Goal: Information Seeking & Learning: Check status

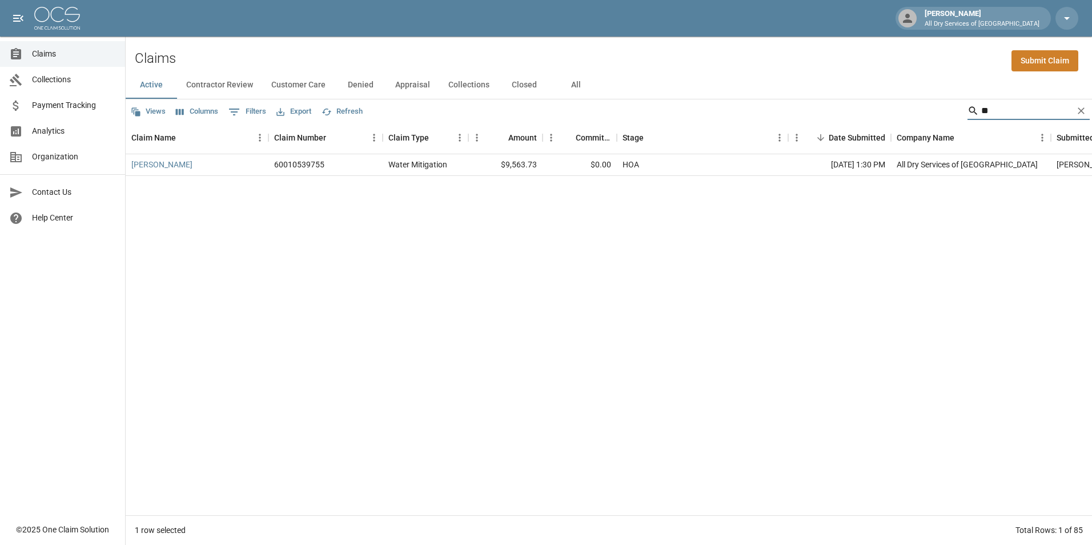
type input "*"
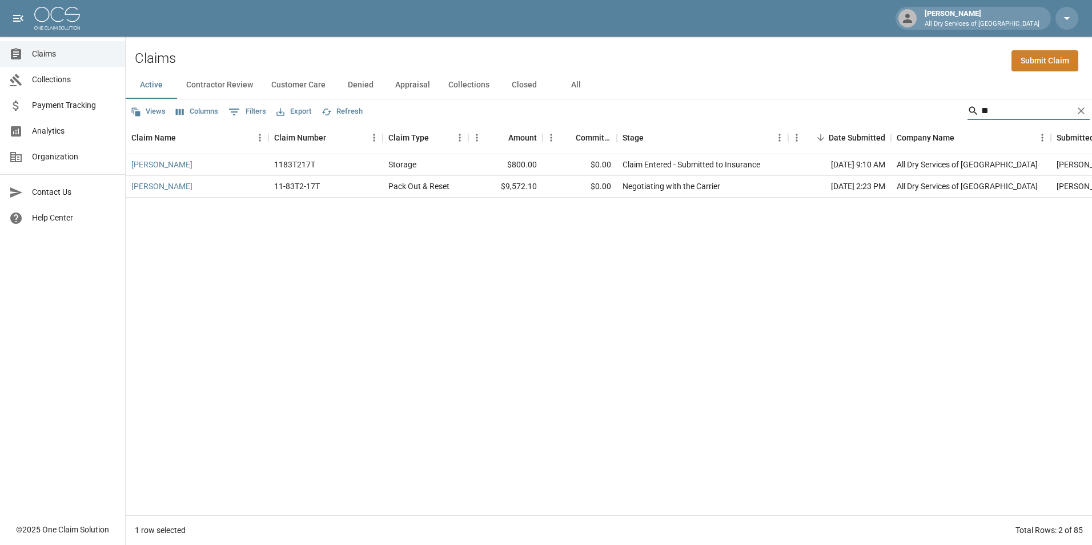
type input "*"
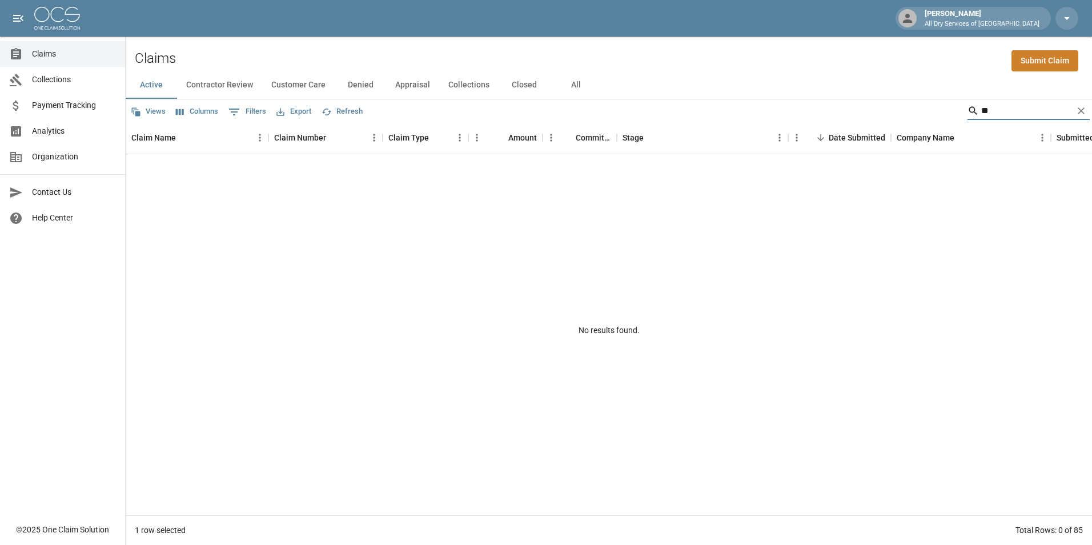
type input "*"
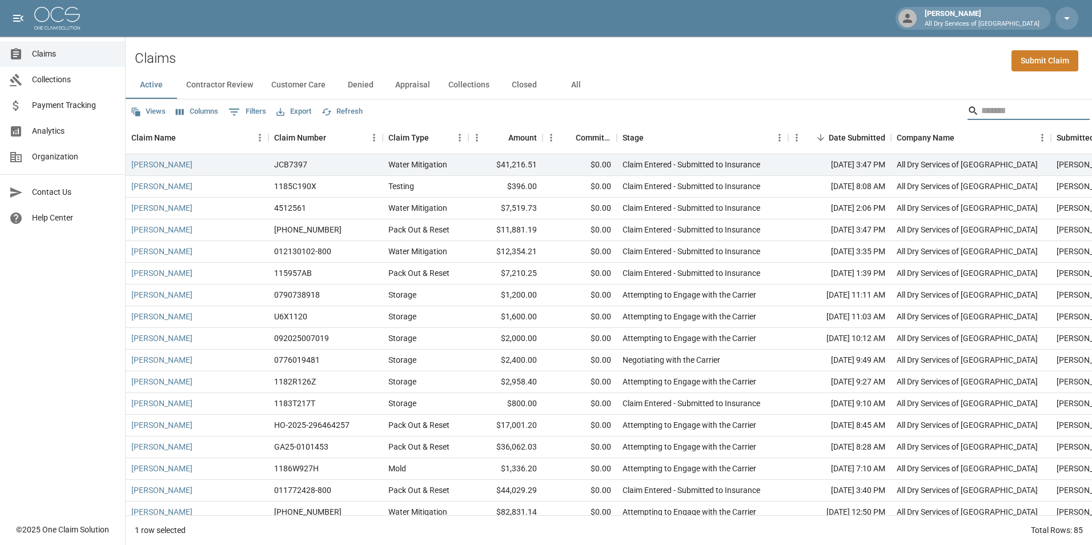
click at [991, 107] on input "Search" at bounding box center [1026, 111] width 91 height 18
click at [570, 84] on button "All" at bounding box center [575, 84] width 51 height 27
click at [991, 112] on input "Search" at bounding box center [1026, 111] width 91 height 18
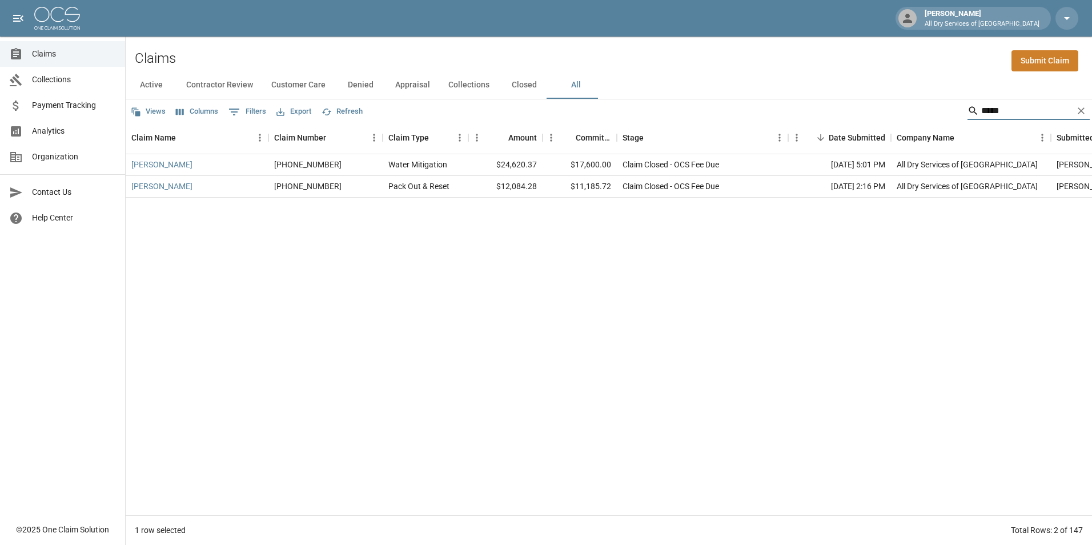
type input "*****"
click at [1081, 113] on icon "Clear" at bounding box center [1080, 110] width 11 height 11
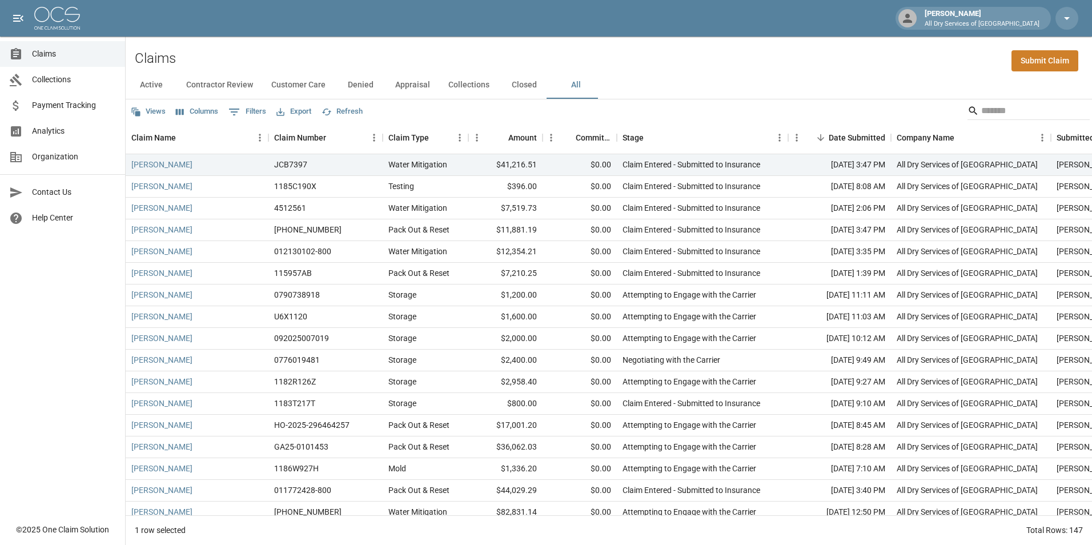
click at [1004, 116] on input "Search" at bounding box center [1026, 111] width 91 height 18
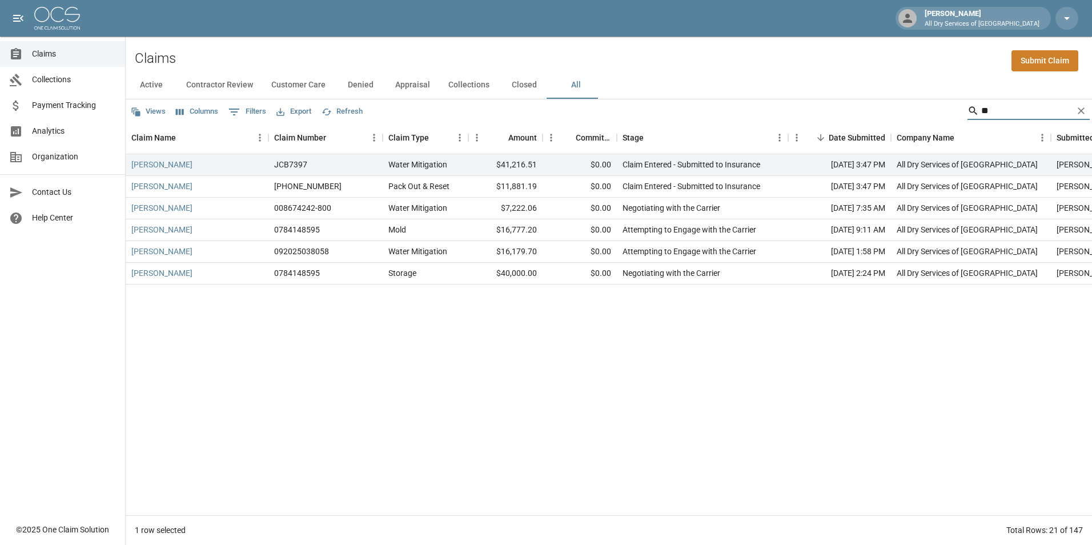
type input "*"
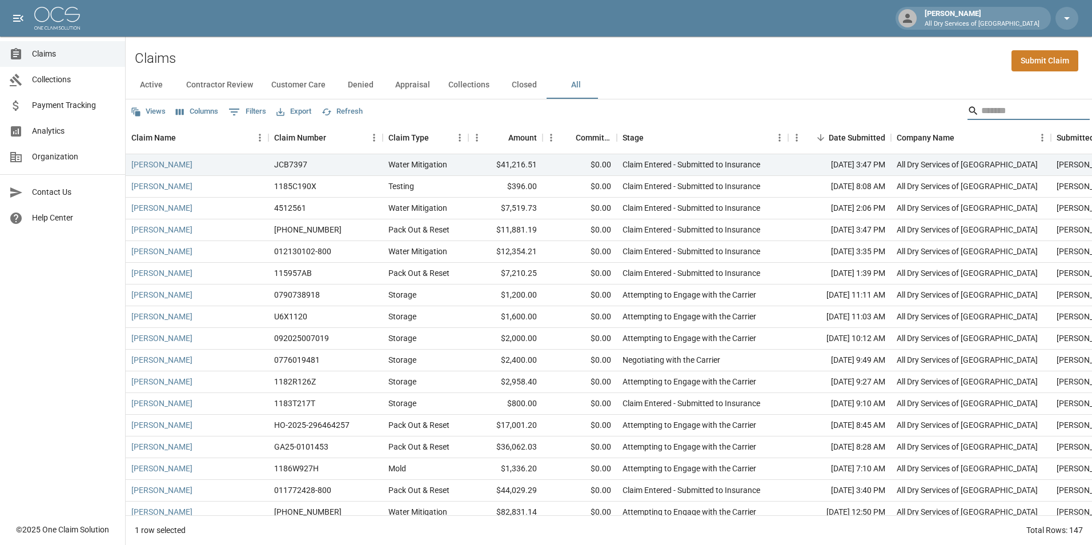
click at [1011, 113] on input "Search" at bounding box center [1026, 111] width 91 height 18
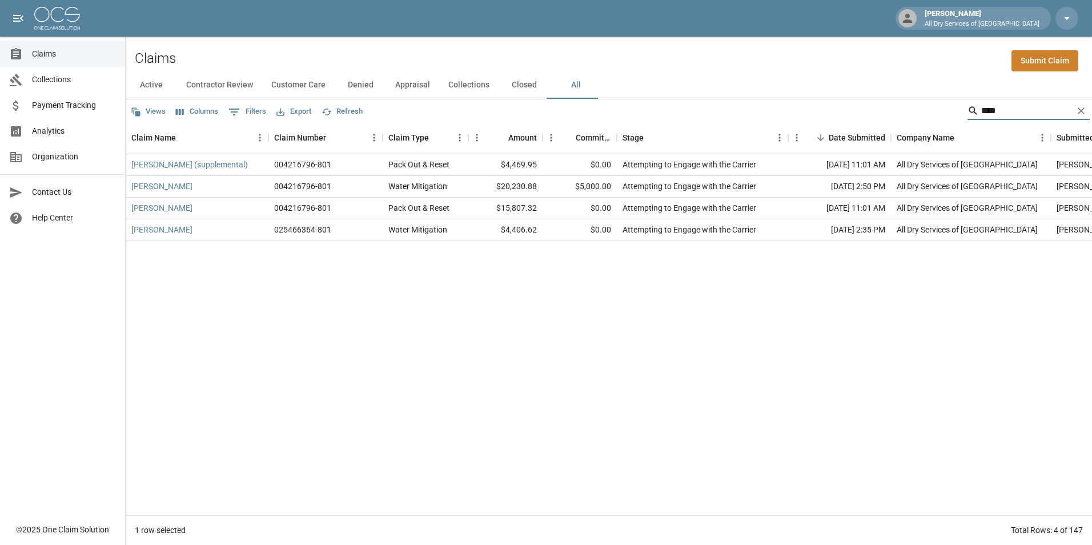
type input "*****"
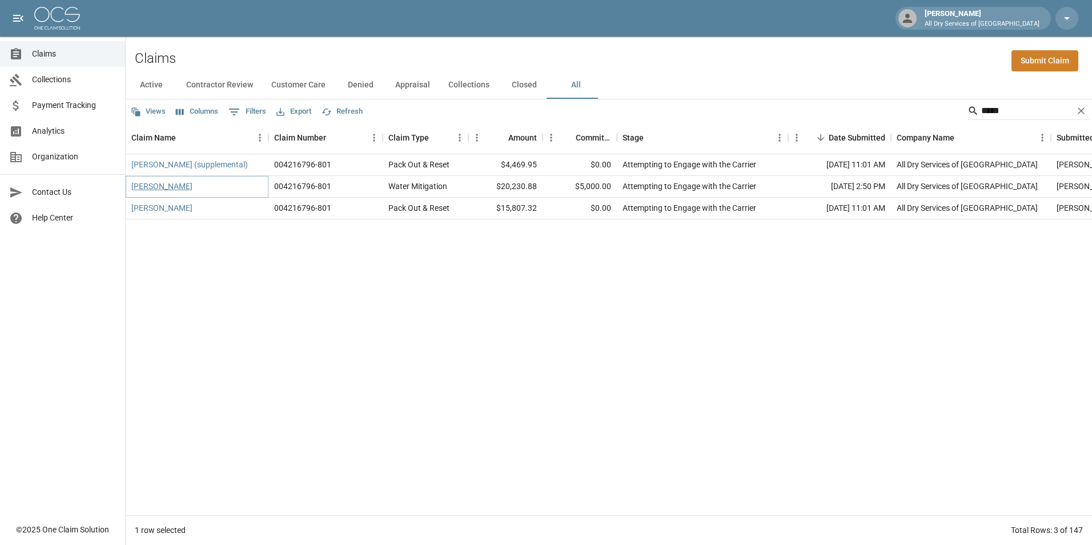
click at [149, 186] on link "[PERSON_NAME]" at bounding box center [161, 185] width 61 height 11
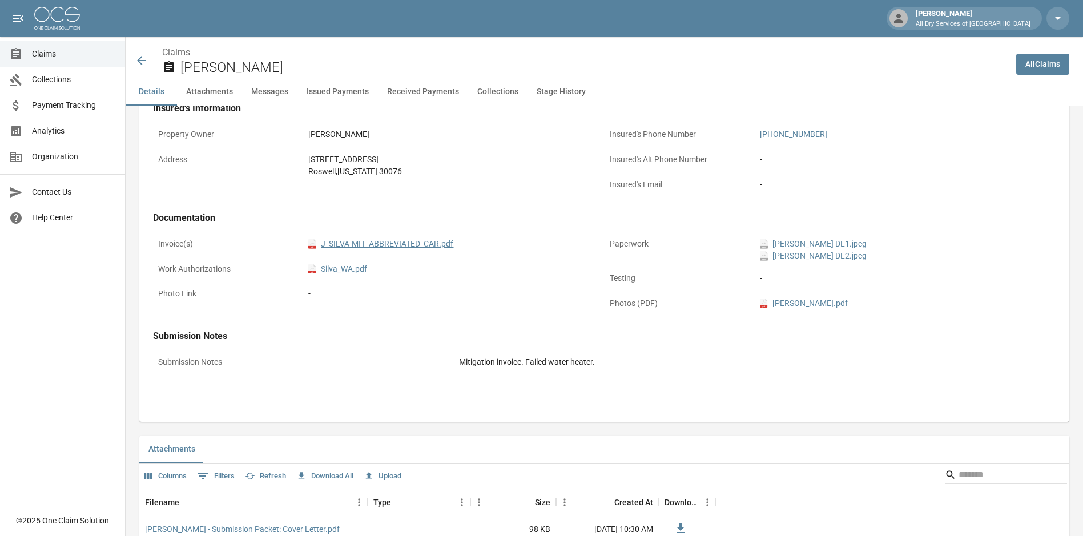
scroll to position [343, 0]
click at [387, 241] on link "pdf J_SILVA-MIT_ABBREVIATED_CAR.pdf" at bounding box center [380, 245] width 145 height 12
click at [140, 61] on icon at bounding box center [141, 60] width 9 height 9
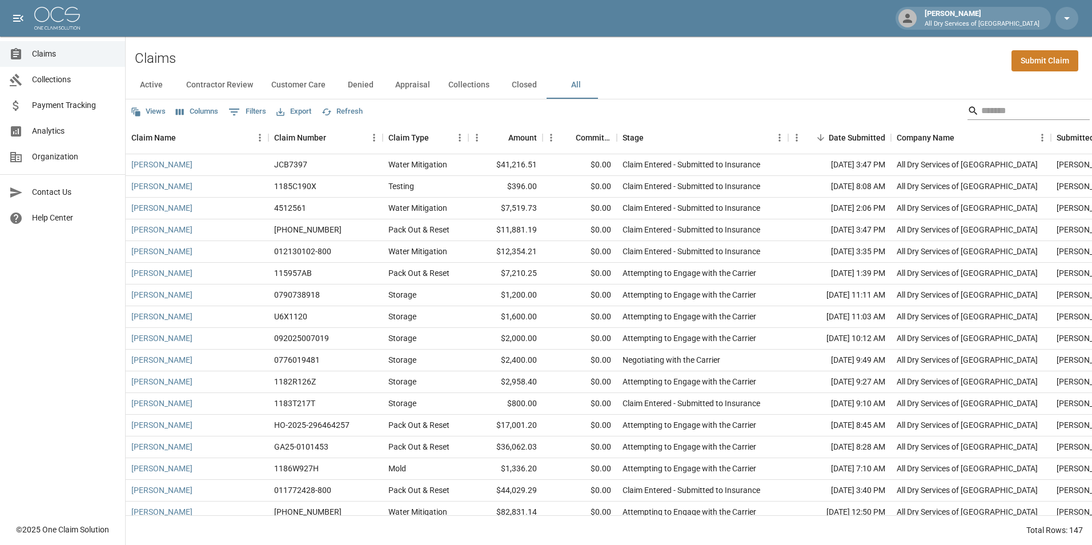
click at [1013, 111] on input "Search" at bounding box center [1026, 111] width 91 height 18
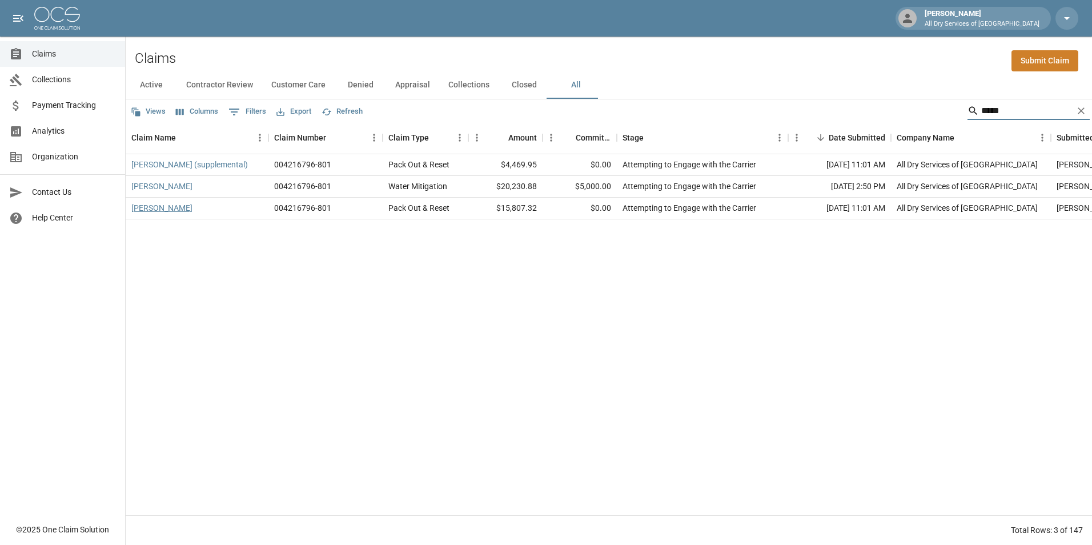
type input "*****"
click at [162, 208] on link "[PERSON_NAME]" at bounding box center [161, 207] width 61 height 11
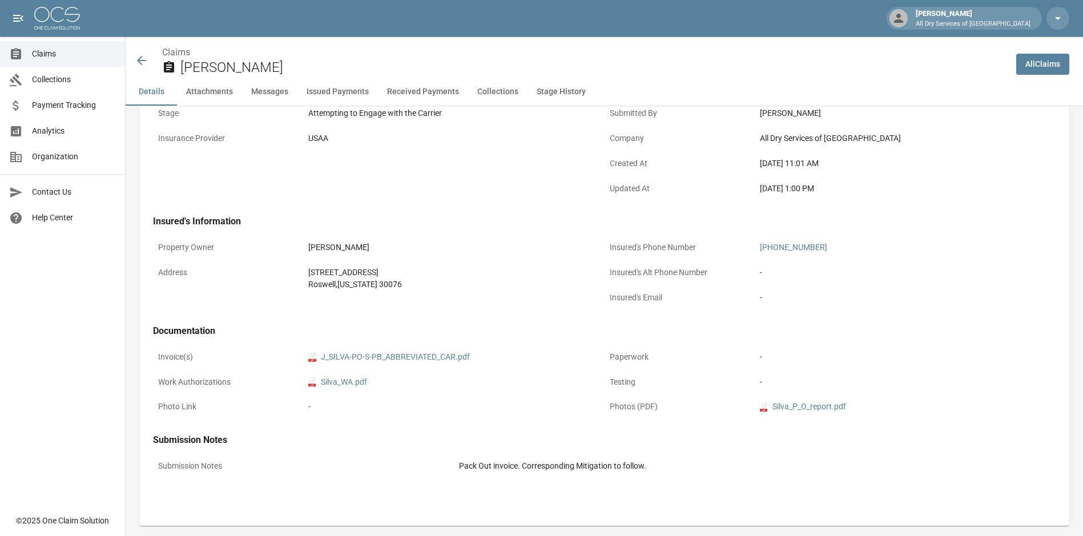
scroll to position [285, 0]
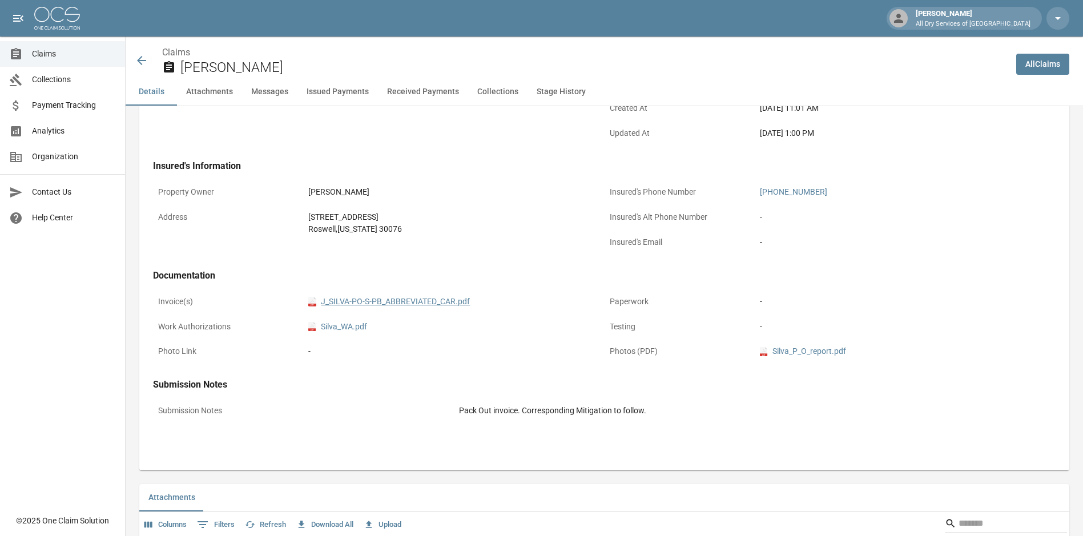
click at [406, 302] on link "pdf J_SILVA-PO-S-PB_ABBREVIATED_CAR.pdf" at bounding box center [389, 302] width 162 height 12
click at [143, 64] on icon at bounding box center [142, 61] width 14 height 14
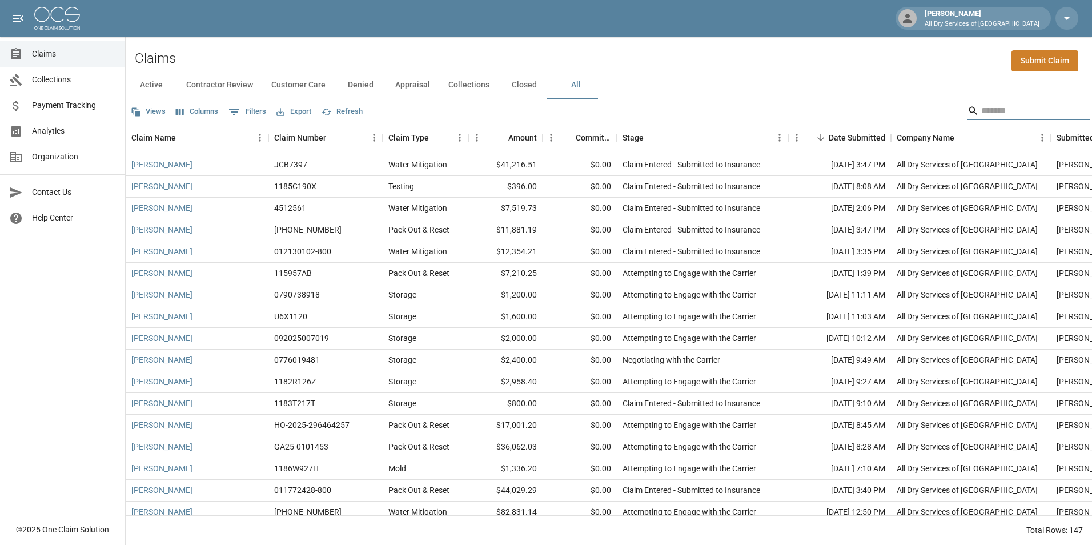
click at [1004, 113] on input "Search" at bounding box center [1026, 111] width 91 height 18
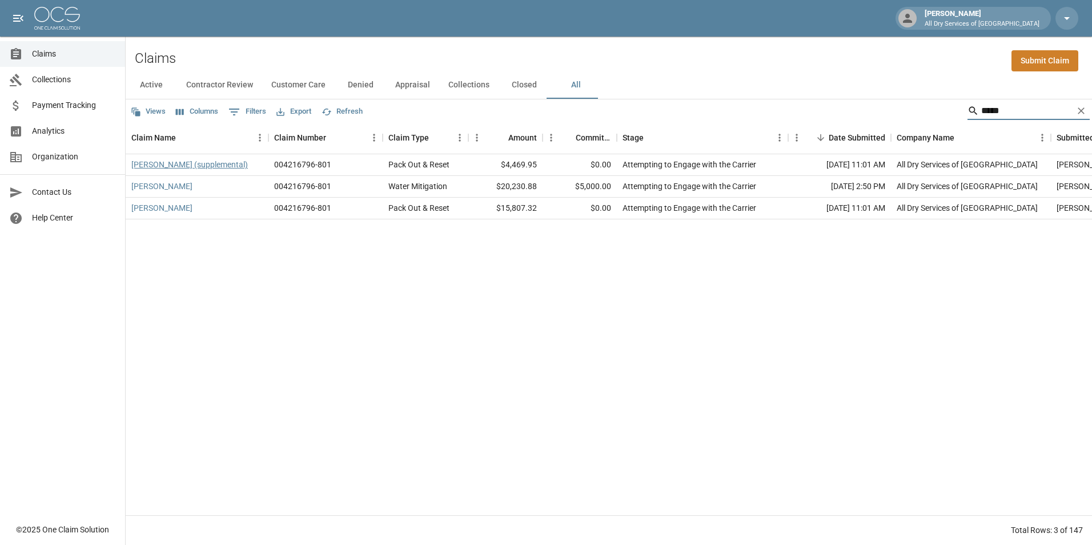
type input "*****"
click at [198, 162] on link "[PERSON_NAME] (supplemental)" at bounding box center [189, 164] width 116 height 11
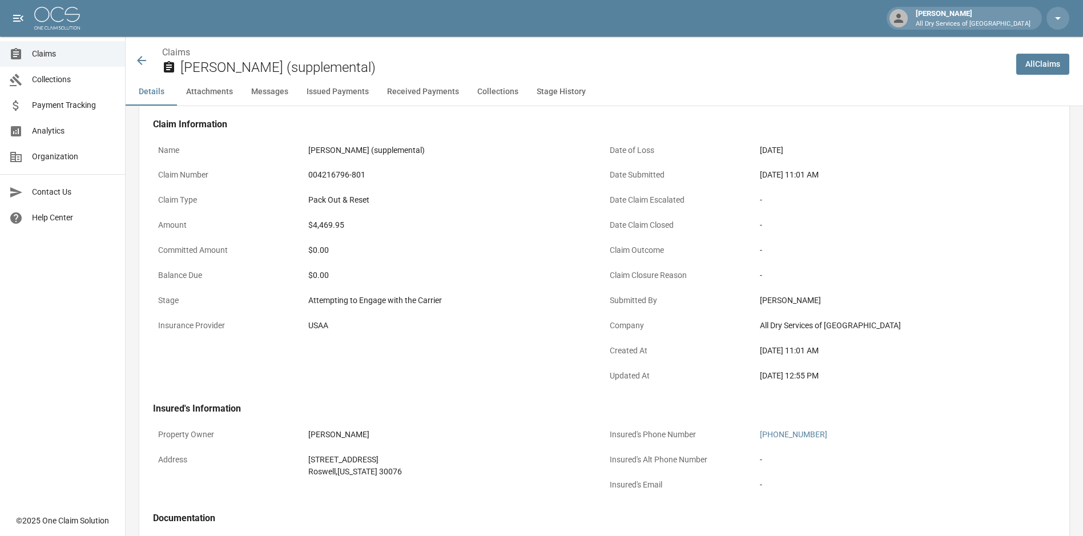
scroll to position [171, 0]
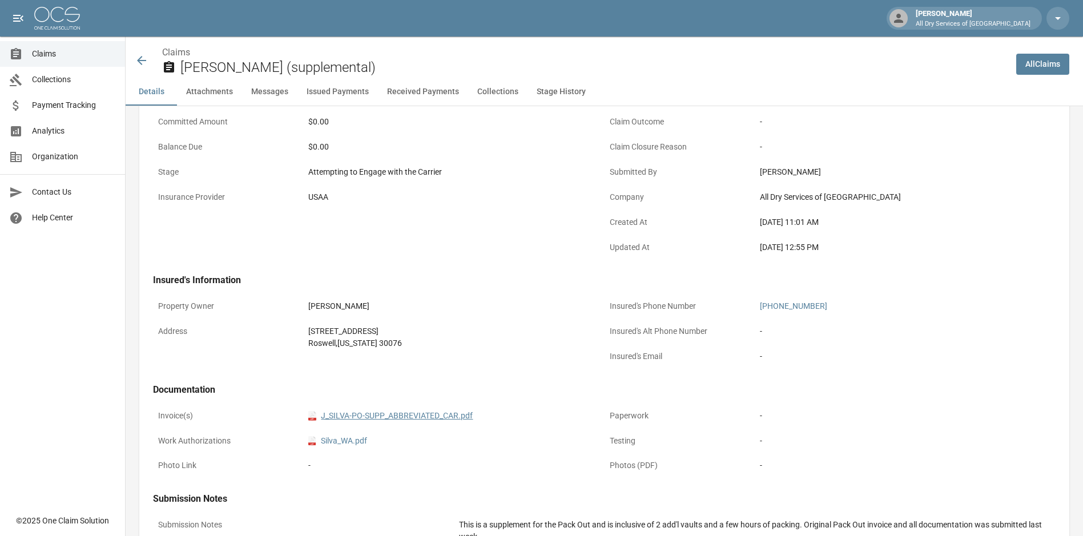
click at [414, 412] on link "pdf J_SILVA-PO-SUPP_ABBREVIATED_CAR.pdf" at bounding box center [390, 416] width 164 height 12
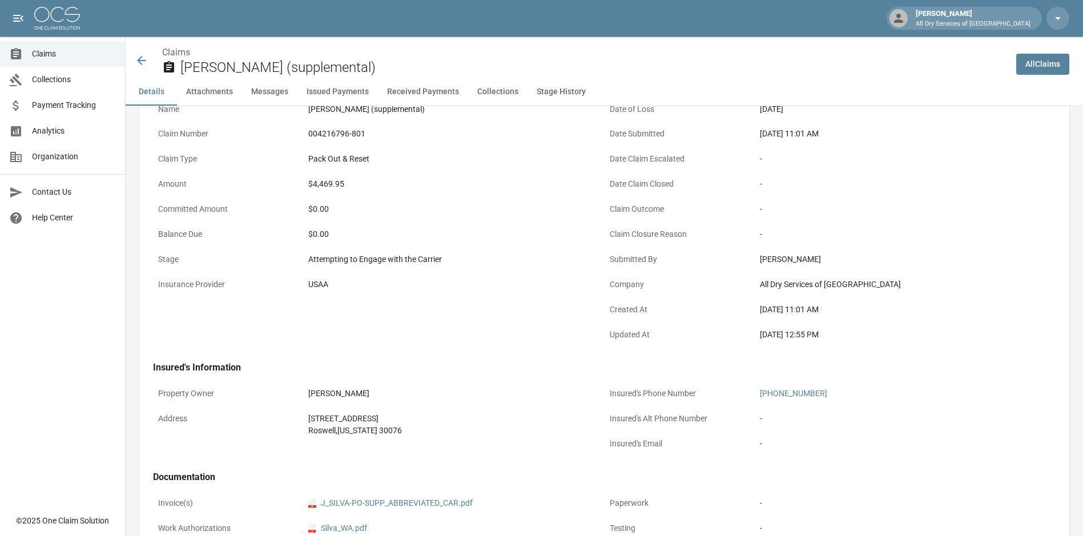
scroll to position [0, 0]
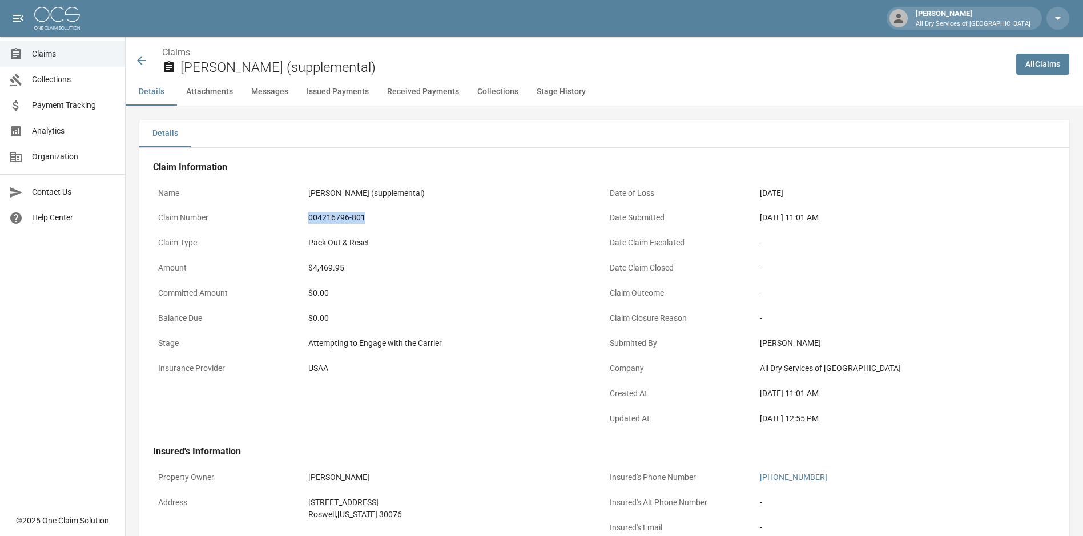
drag, startPoint x: 372, startPoint y: 215, endPoint x: 291, endPoint y: 215, distance: 81.6
click at [291, 215] on div "Claim Number 004216796-801" at bounding box center [379, 219] width 452 height 25
copy div "004216796-801"
click at [452, 212] on div "004216796-801" at bounding box center [453, 218] width 291 height 12
drag, startPoint x: 57, startPoint y: 52, endPoint x: 88, endPoint y: 51, distance: 30.8
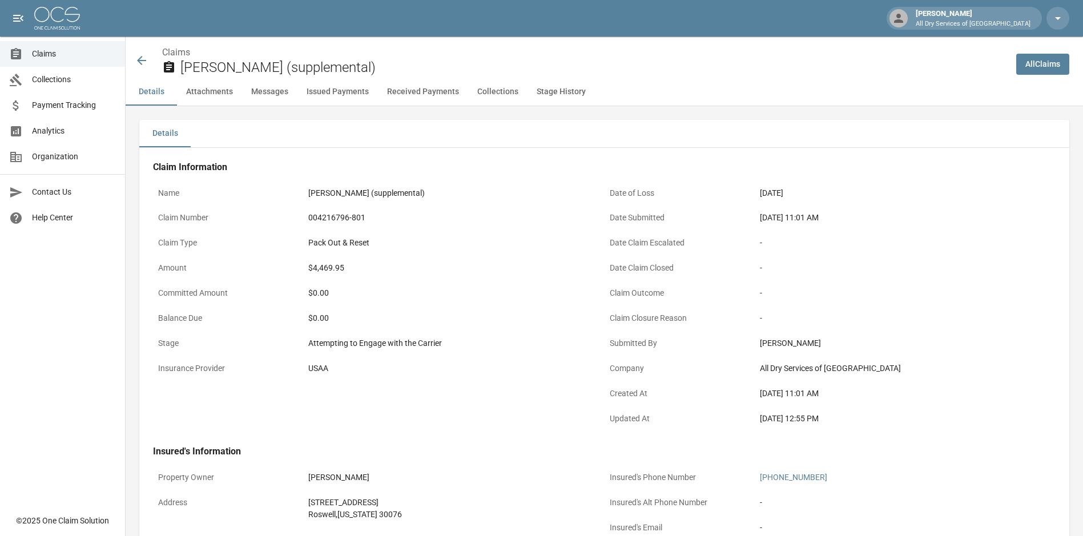
click at [57, 51] on span "Claims" at bounding box center [74, 54] width 84 height 12
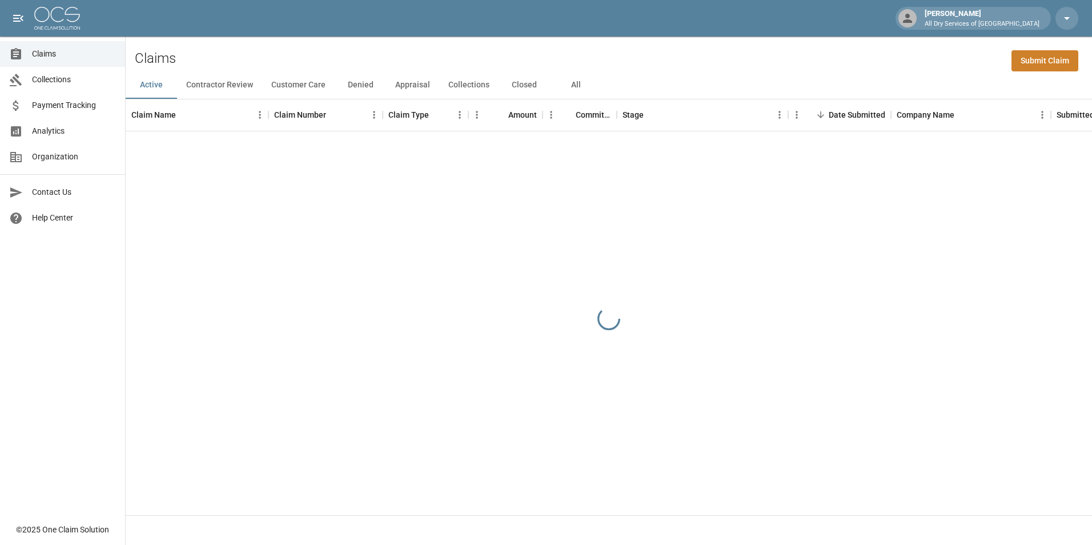
click at [571, 84] on button "All" at bounding box center [575, 84] width 51 height 27
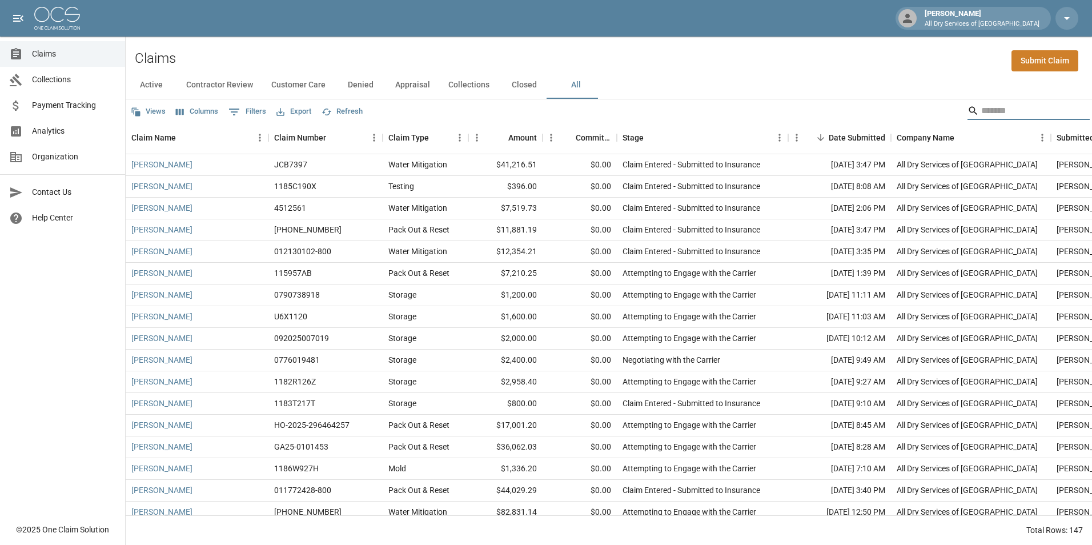
click at [1003, 110] on input "Search" at bounding box center [1026, 111] width 91 height 18
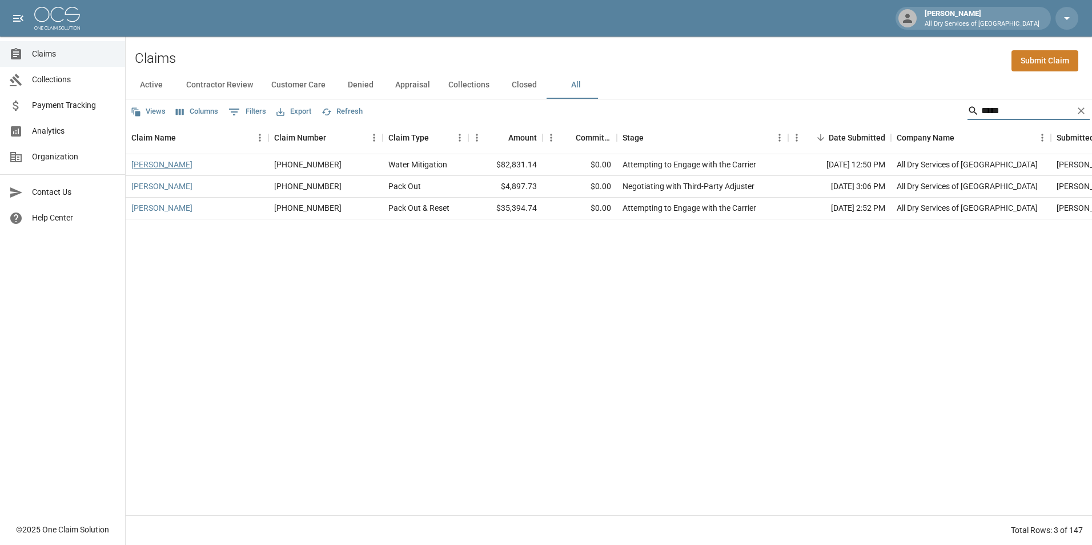
type input "*****"
click at [161, 163] on link "[PERSON_NAME]" at bounding box center [161, 164] width 61 height 11
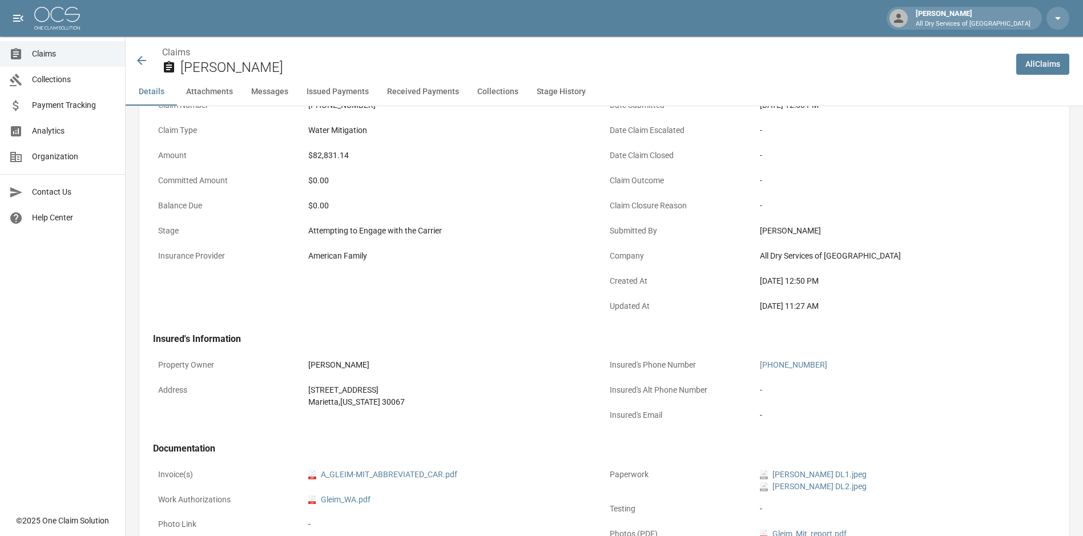
scroll to position [285, 0]
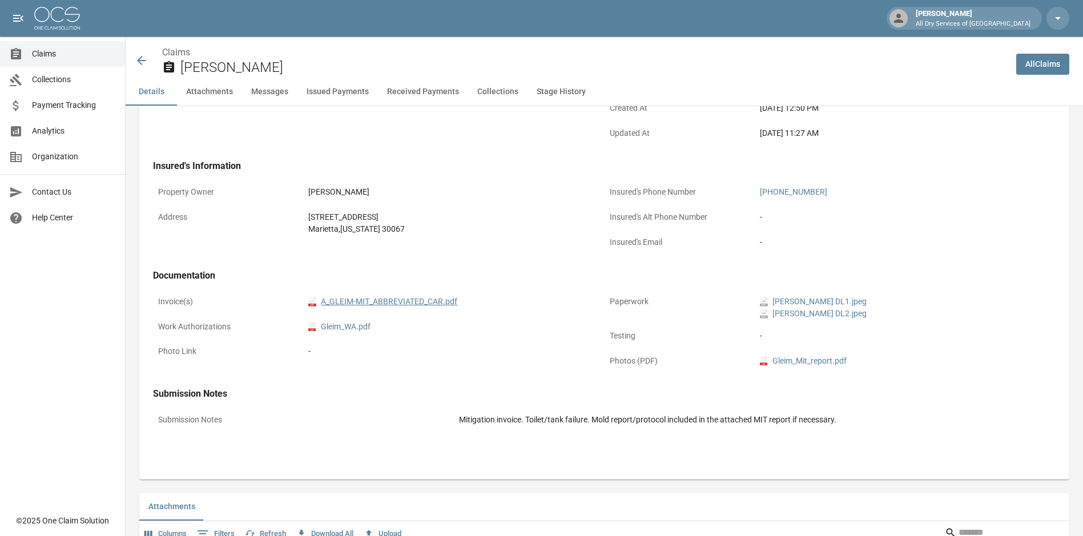
click at [400, 296] on link "pdf A_GLEIM-MIT_ABBREVIATED_CAR.pdf" at bounding box center [382, 302] width 149 height 12
click at [55, 55] on span "Claims" at bounding box center [74, 54] width 84 height 12
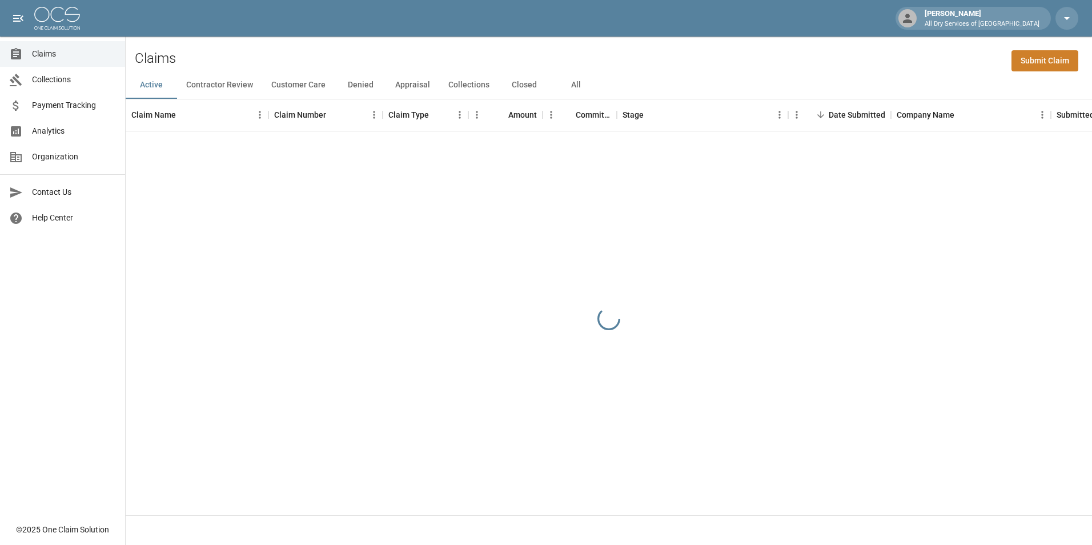
click at [571, 81] on button "All" at bounding box center [575, 84] width 51 height 27
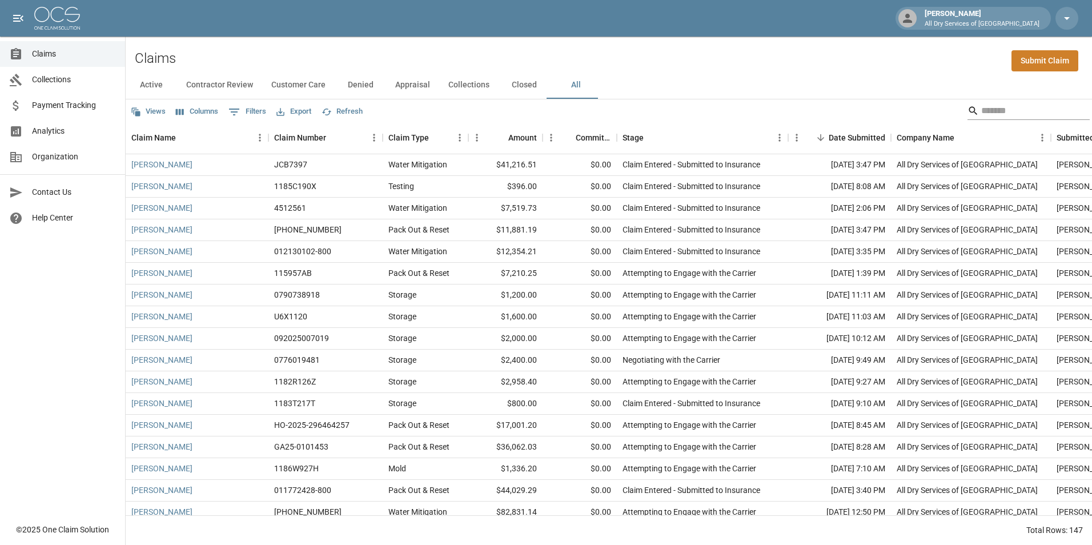
click at [995, 112] on input "Search" at bounding box center [1026, 111] width 91 height 18
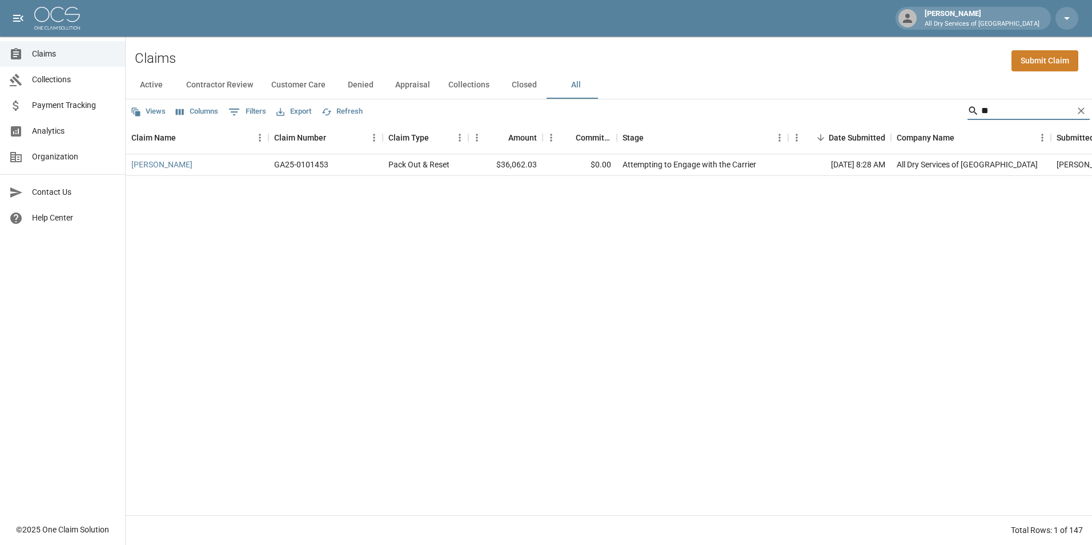
type input "*"
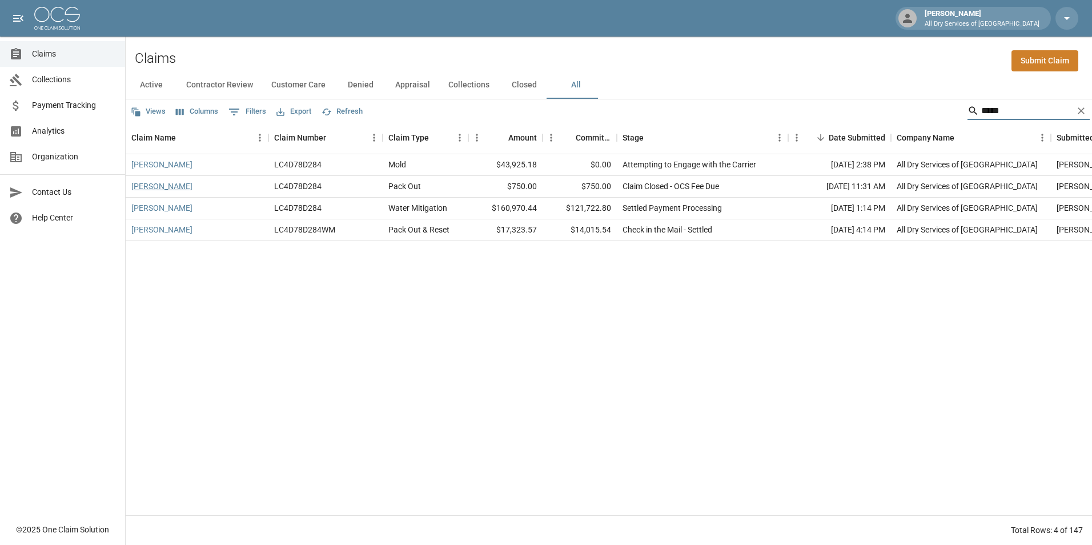
type input "*****"
click at [158, 186] on link "[PERSON_NAME]" at bounding box center [161, 185] width 61 height 11
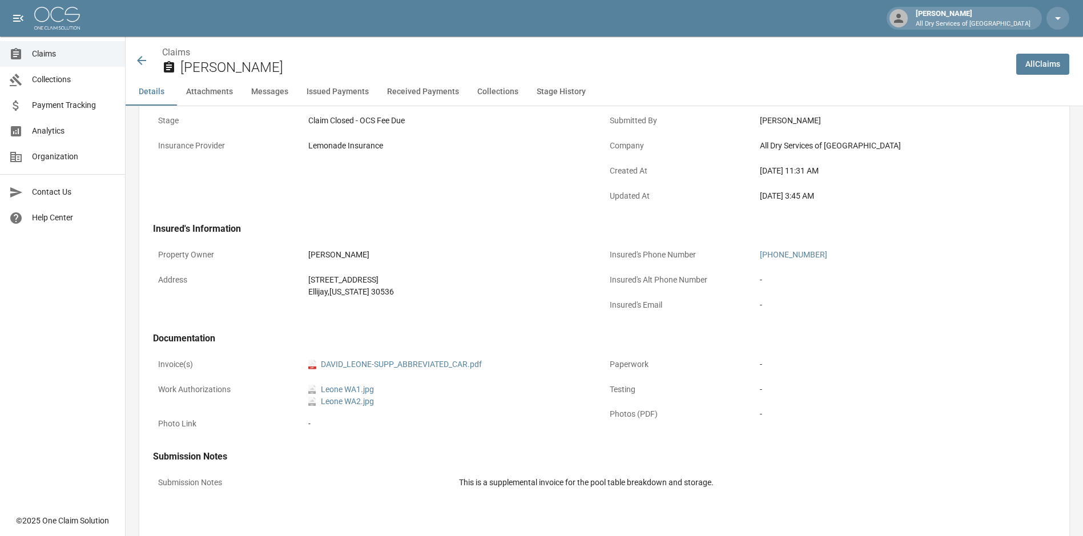
scroll to position [228, 0]
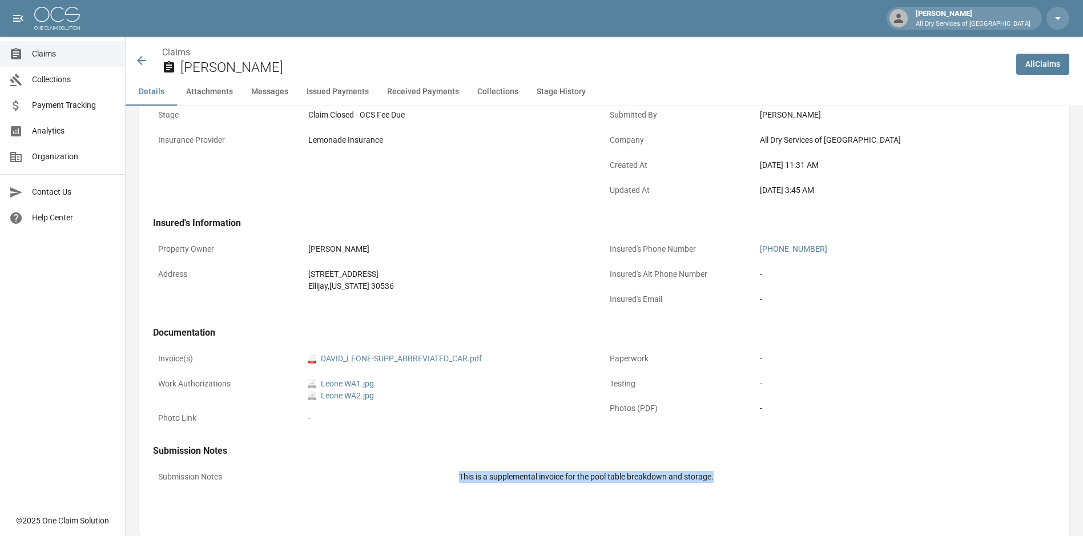
drag, startPoint x: 744, startPoint y: 476, endPoint x: 443, endPoint y: 477, distance: 300.9
click at [443, 477] on div "Submission Notes This is a supplemental invoice for the pool table breakdown an…" at bounding box center [604, 478] width 903 height 25
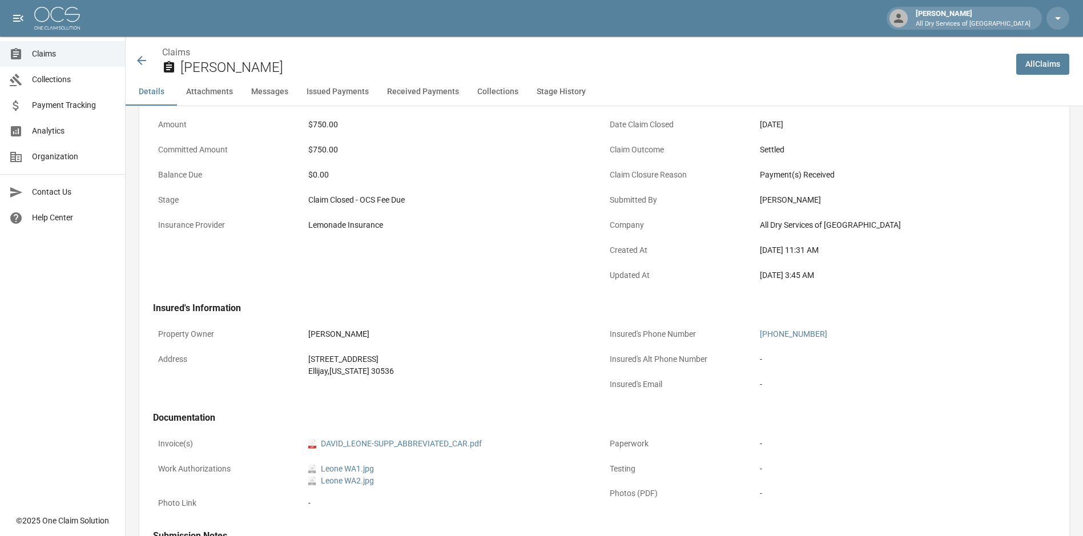
scroll to position [0, 0]
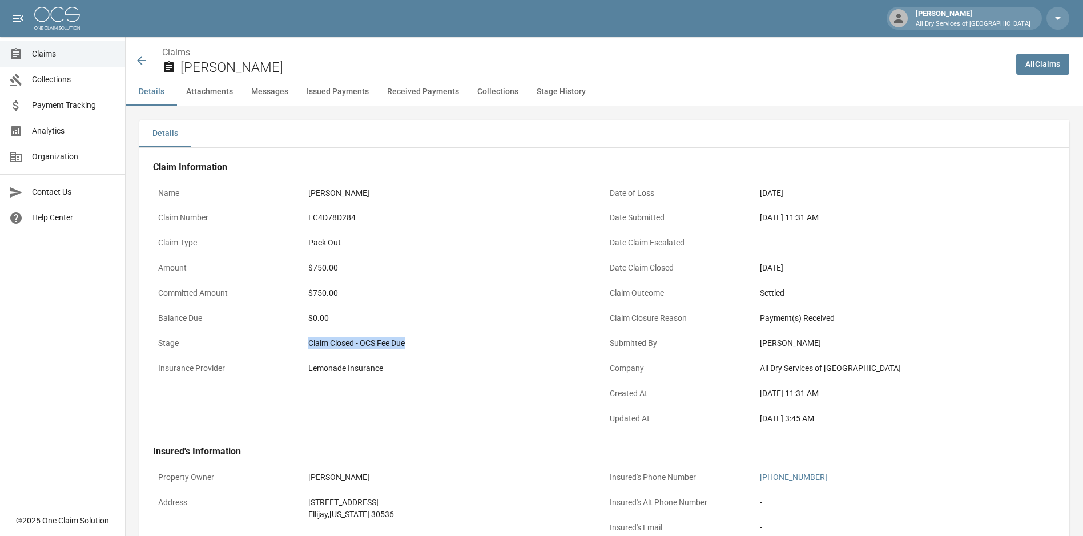
drag, startPoint x: 420, startPoint y: 344, endPoint x: 300, endPoint y: 349, distance: 120.0
click at [300, 349] on div "Stage Claim Closed - OCS Fee Due" at bounding box center [379, 344] width 452 height 25
drag, startPoint x: 815, startPoint y: 267, endPoint x: 754, endPoint y: 270, distance: 61.2
click at [754, 270] on div "Date Claim Closed [DATE]" at bounding box center [831, 269] width 452 height 25
click at [139, 60] on icon at bounding box center [141, 60] width 9 height 9
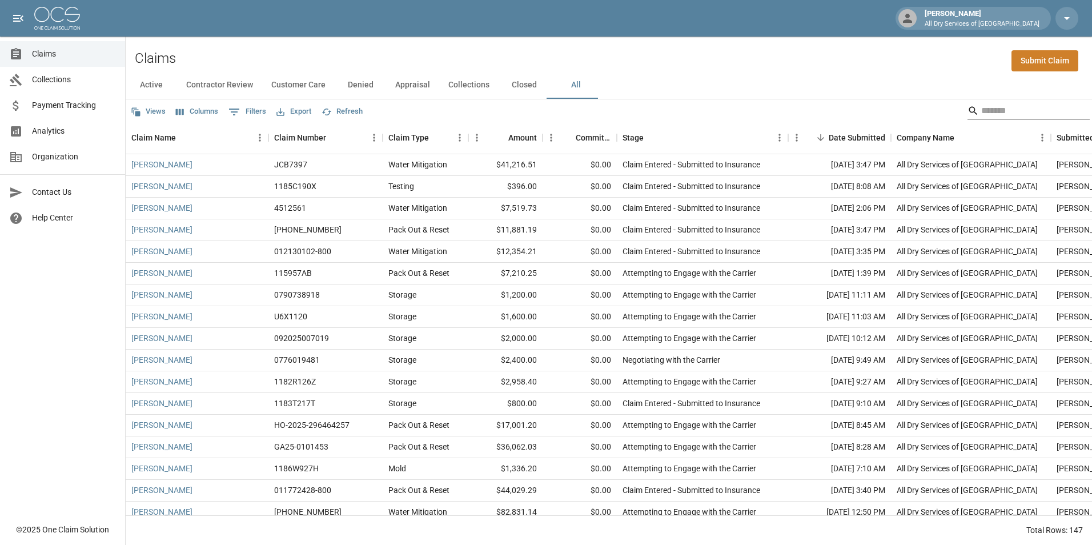
click at [993, 115] on input "Search" at bounding box center [1026, 111] width 91 height 18
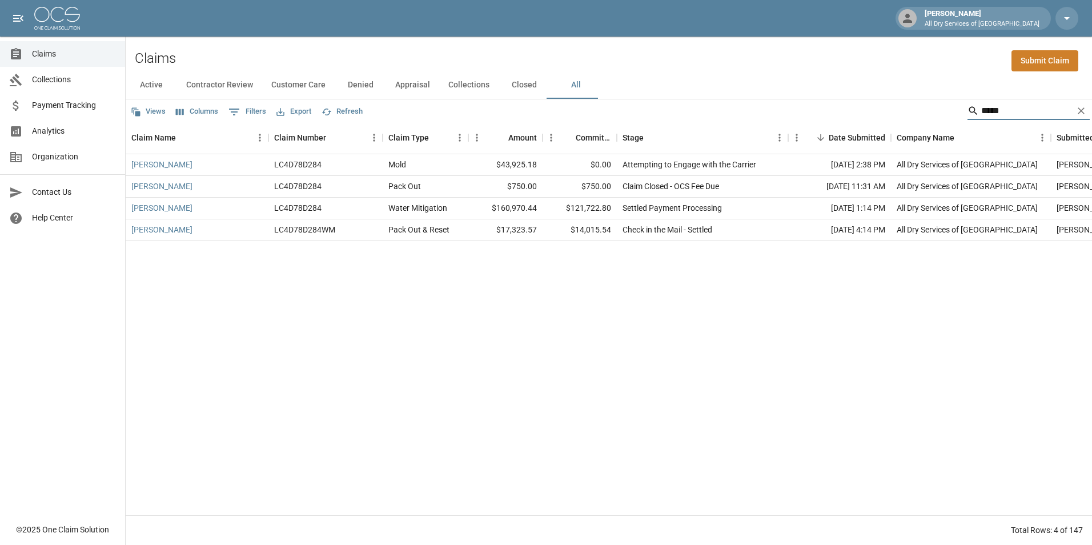
type input "*****"
drag, startPoint x: 732, startPoint y: 230, endPoint x: 565, endPoint y: 232, distance: 167.3
click at [565, 232] on div "[PERSON_NAME] LC4D78D284WM Pack Out & Reset $17,323.57 $14,015.54 Check in the …" at bounding box center [660, 230] width 1068 height 22
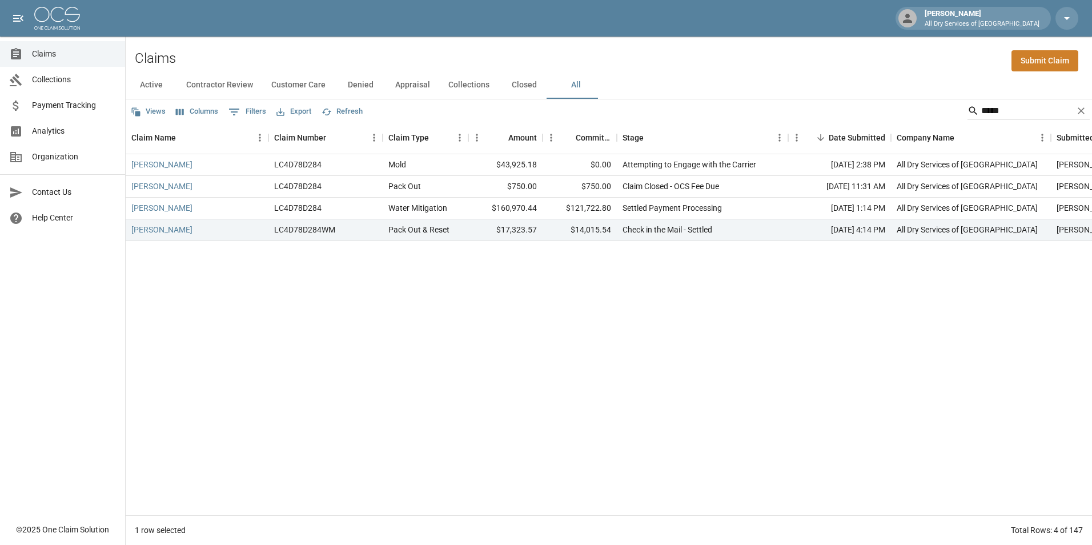
click at [550, 293] on div "[PERSON_NAME] LC4D78D284 Mold $43,925.18 $0.00 Attempting to Engage with the Ca…" at bounding box center [660, 334] width 1068 height 361
drag, startPoint x: 617, startPoint y: 202, endPoint x: 566, endPoint y: 207, distance: 50.5
click at [566, 207] on div "[PERSON_NAME] LC4D78D284 Water Mitigation $160,970.44 $121,722.80 Settled Payme…" at bounding box center [660, 209] width 1068 height 22
